Goal: Information Seeking & Learning: Learn about a topic

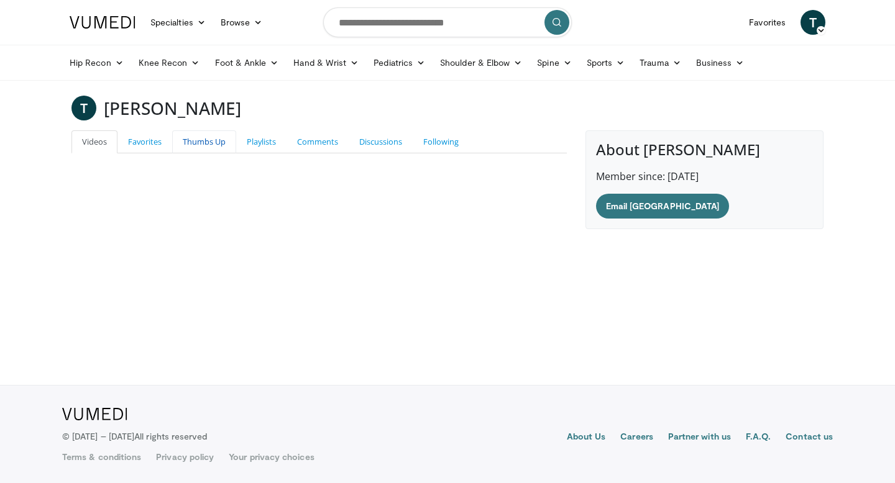
click at [199, 145] on link "Thumbs Up" at bounding box center [204, 141] width 64 height 23
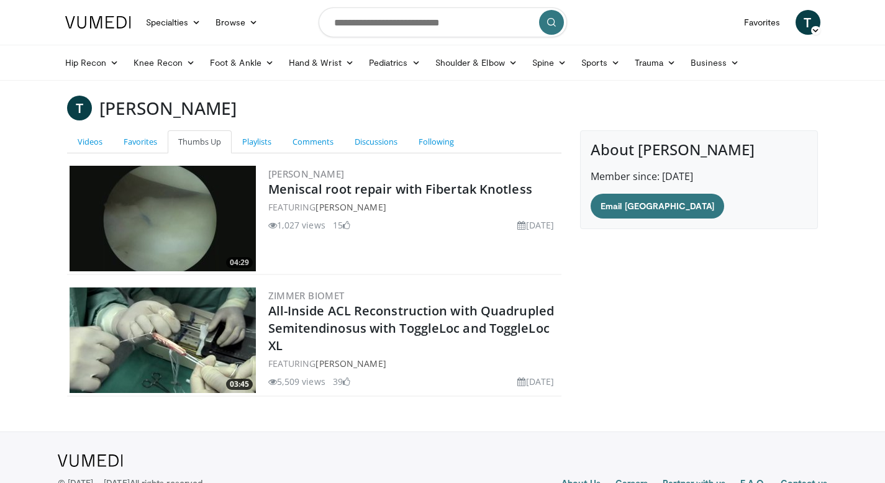
scroll to position [47, 0]
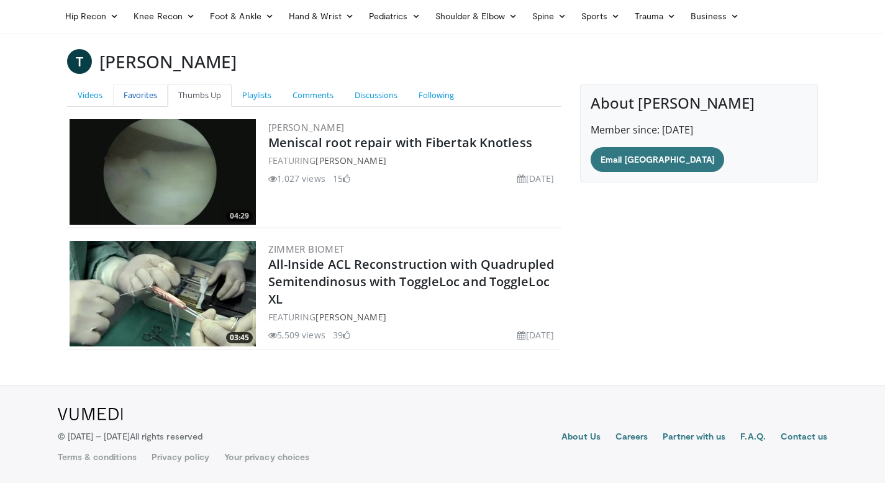
click at [136, 97] on link "Favorites" at bounding box center [140, 95] width 55 height 23
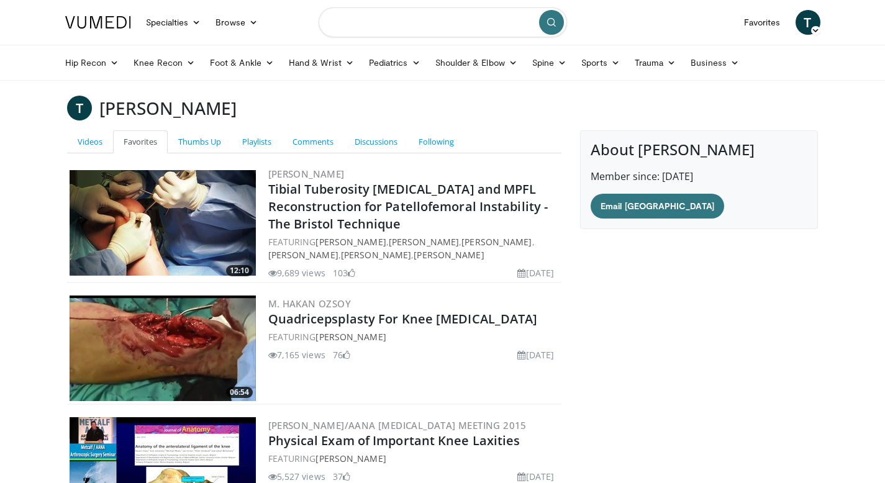
click at [359, 22] on input "Search topics, interventions" at bounding box center [443, 22] width 248 height 30
type input "**********"
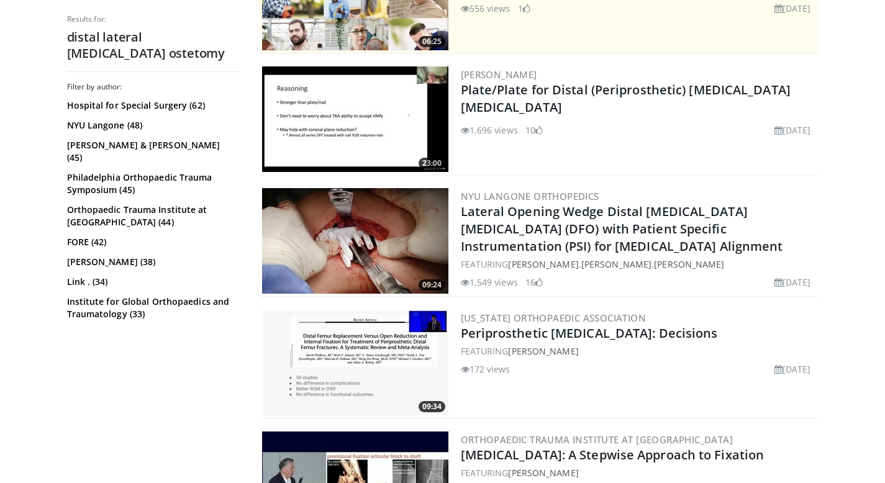
scroll to position [363, 0]
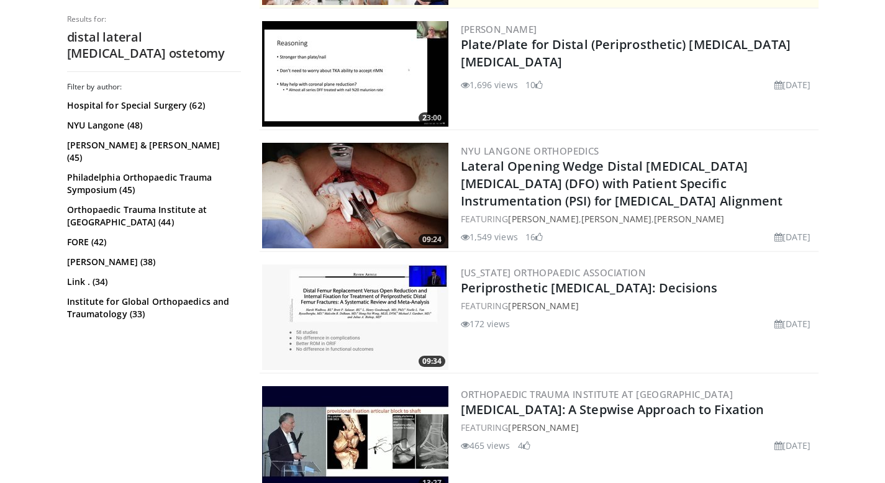
click at [335, 189] on img at bounding box center [355, 196] width 186 height 106
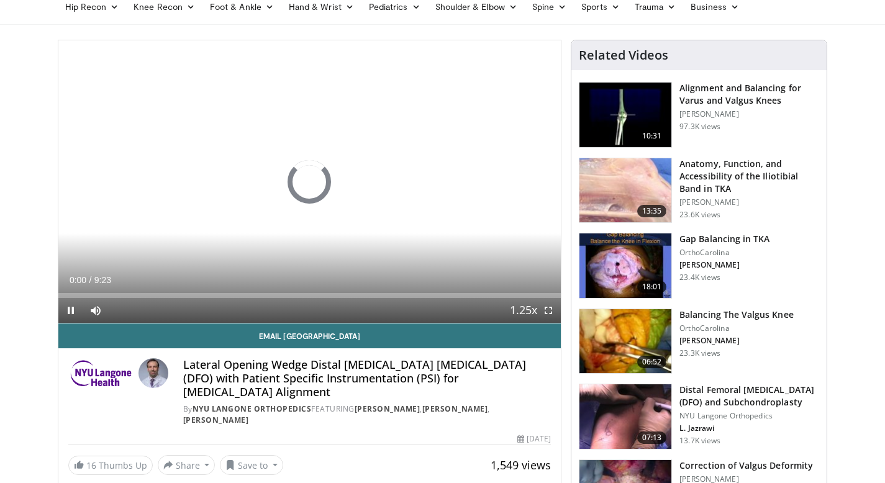
scroll to position [57, 0]
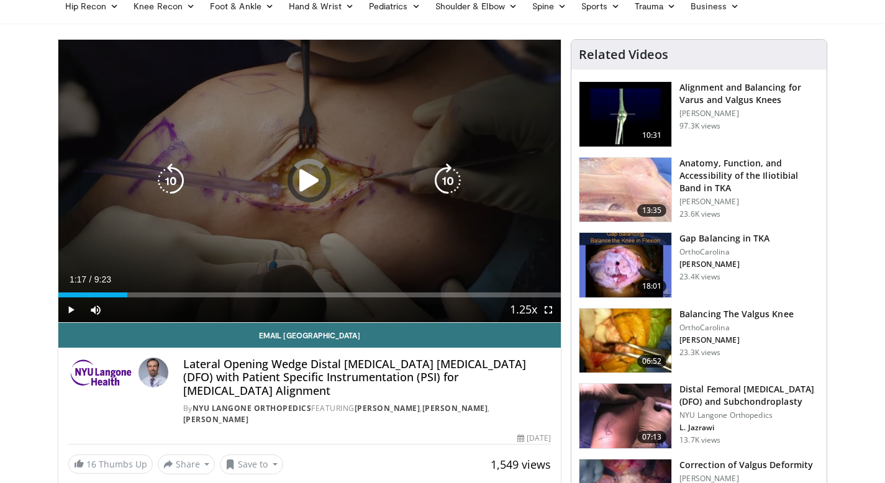
click at [0, 0] on div "Progress Bar" at bounding box center [0, 0] width 0 height 0
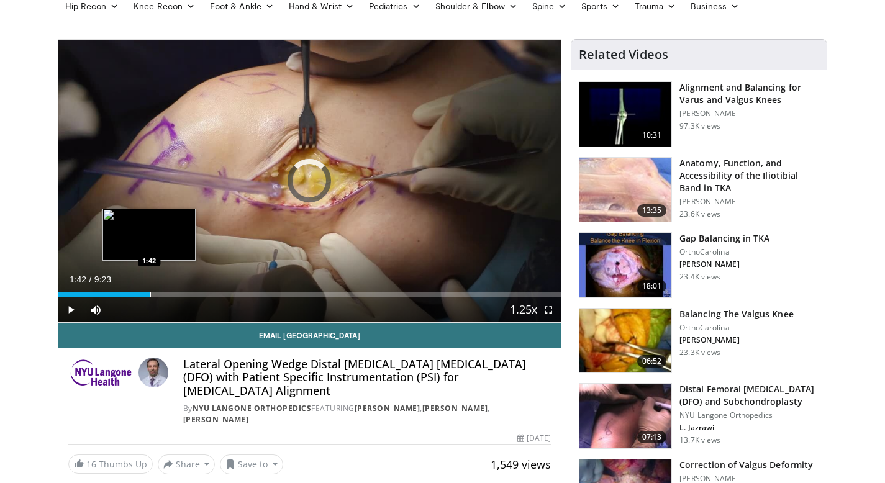
click at [150, 294] on div "Progress Bar" at bounding box center [150, 295] width 1 height 5
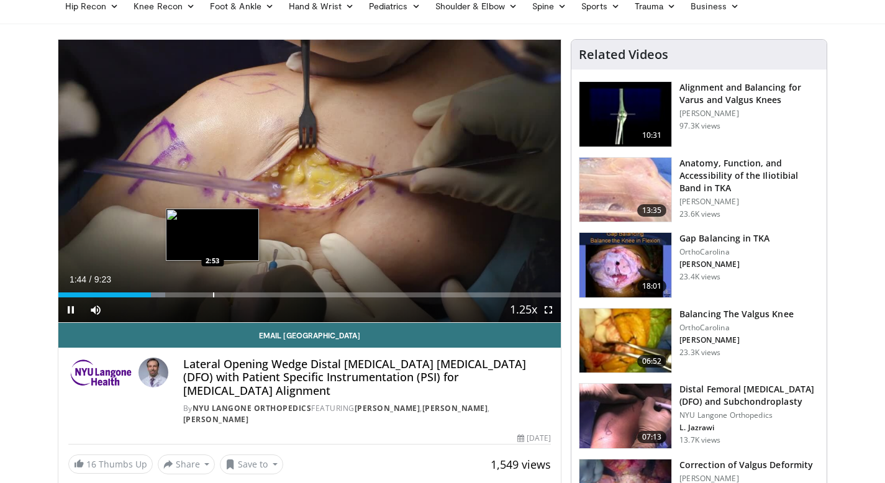
click at [213, 293] on div "Progress Bar" at bounding box center [213, 295] width 1 height 5
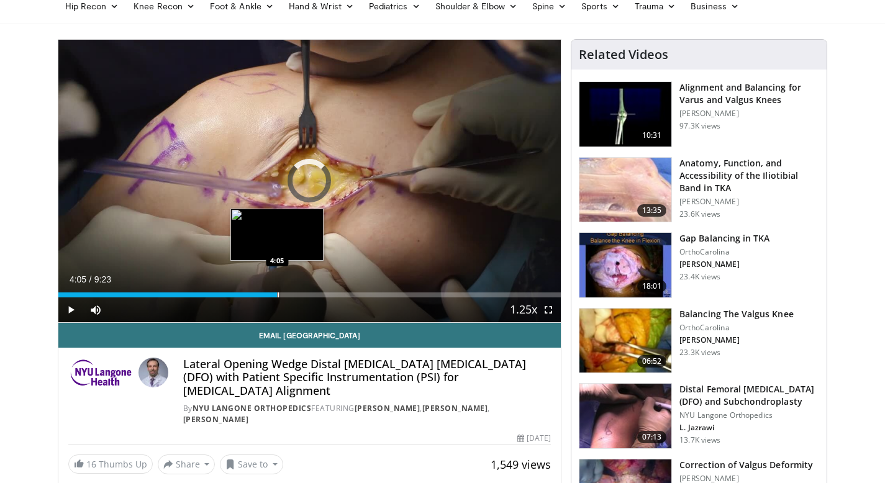
click at [278, 294] on div "Progress Bar" at bounding box center [278, 295] width 1 height 5
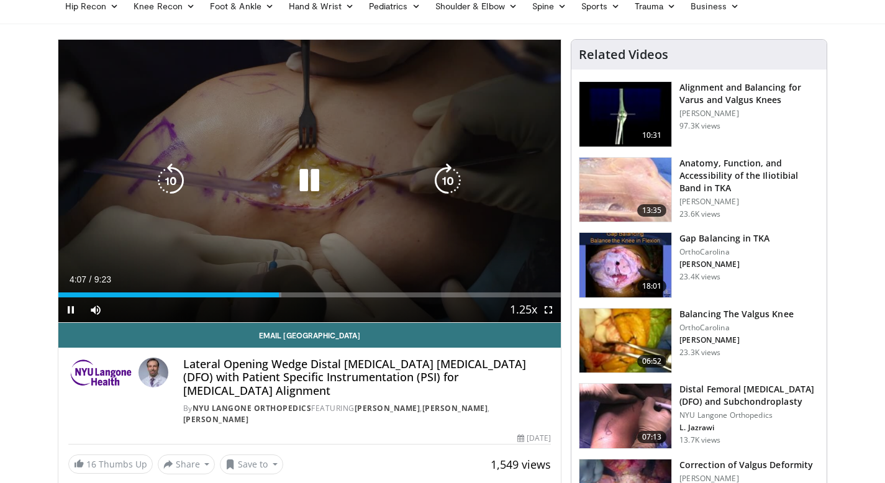
click at [265, 298] on video-js "**********" at bounding box center [309, 181] width 503 height 283
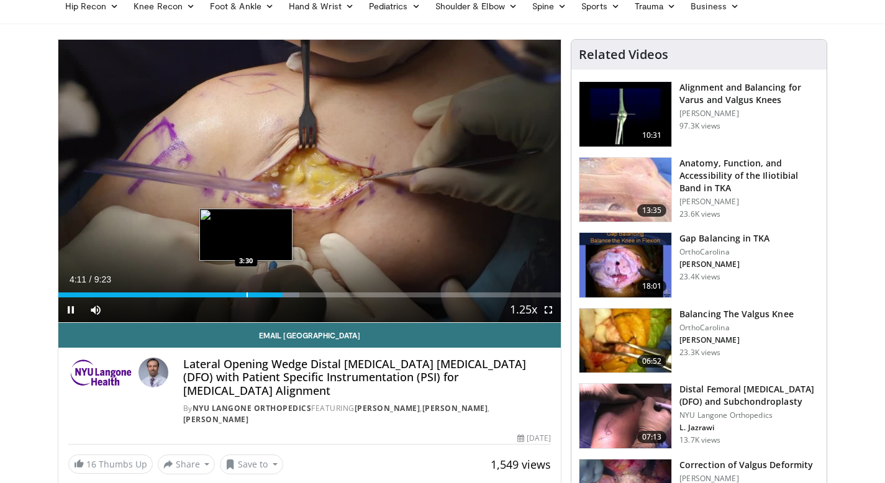
click at [247, 296] on div "Progress Bar" at bounding box center [247, 295] width 1 height 5
click at [256, 294] on div "Progress Bar" at bounding box center [256, 295] width 1 height 5
